Goal: Task Accomplishment & Management: Manage account settings

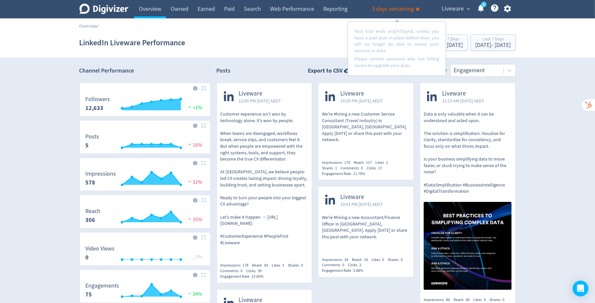
click at [508, 11] on icon "button" at bounding box center [507, 8] width 7 height 7
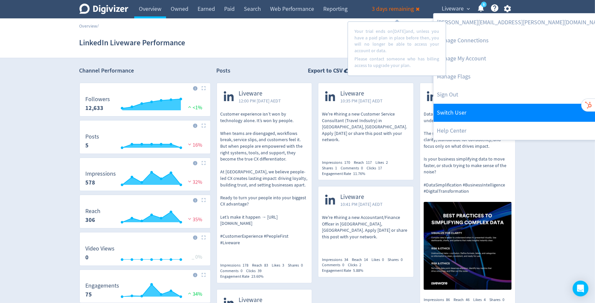
click at [470, 109] on link "Switch User" at bounding box center [521, 113] width 175 height 18
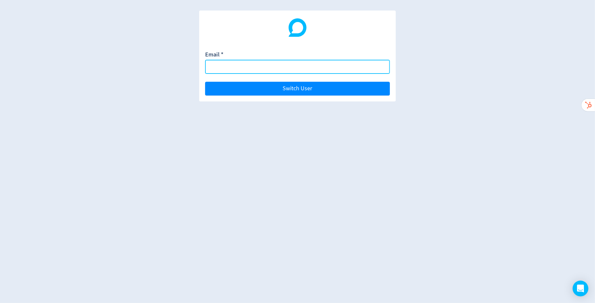
click at [306, 69] on input "Email *" at bounding box center [297, 67] width 185 height 14
paste input "[EMAIL_ADDRESS][DOMAIN_NAME]"
click at [306, 69] on input "[EMAIL_ADDRESS][DOMAIN_NAME]" at bounding box center [297, 67] width 185 height 14
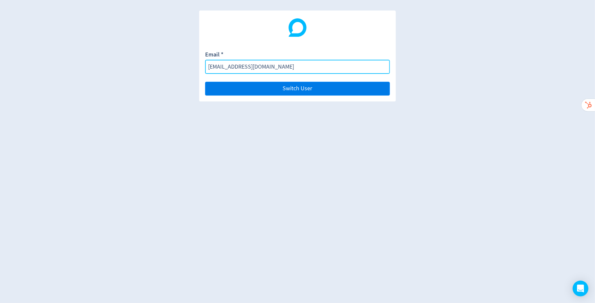
type input "[EMAIL_ADDRESS][DOMAIN_NAME]"
click at [283, 89] on span "Switch User" at bounding box center [298, 89] width 30 height 6
